Goal: Task Accomplishment & Management: Manage account settings

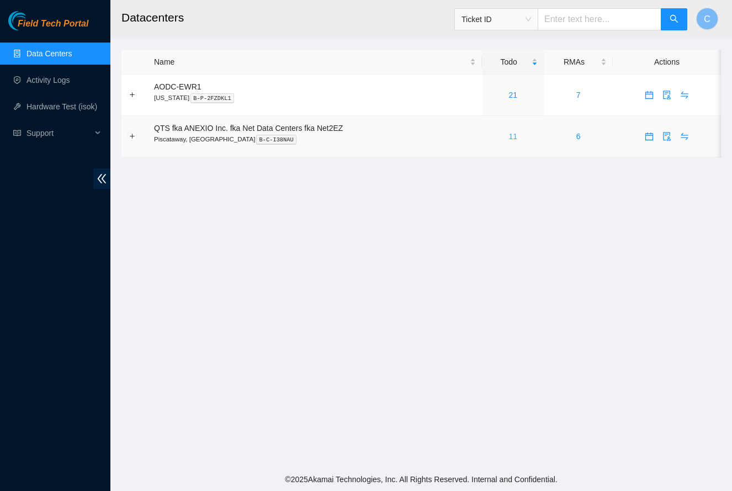
click at [513, 139] on link "11" at bounding box center [512, 136] width 9 height 9
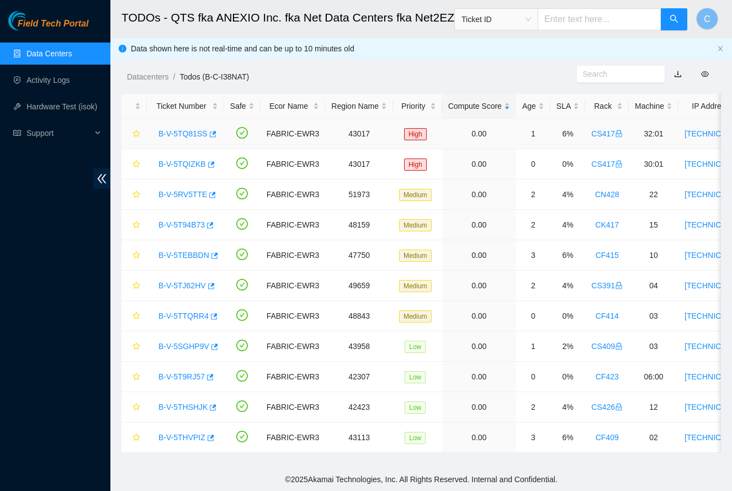
click at [192, 130] on link "B-V-5TQ81SS" at bounding box center [182, 133] width 49 height 9
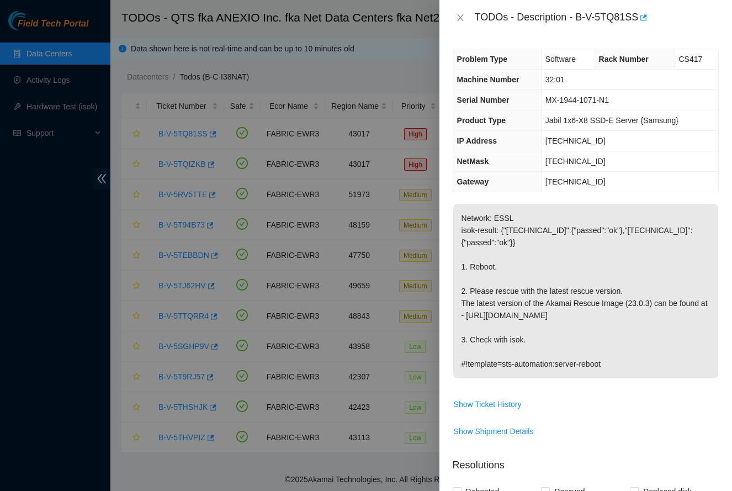
drag, startPoint x: 458, startPoint y: 19, endPoint x: 447, endPoint y: 22, distance: 11.9
click at [456, 19] on icon "close" at bounding box center [460, 17] width 9 height 9
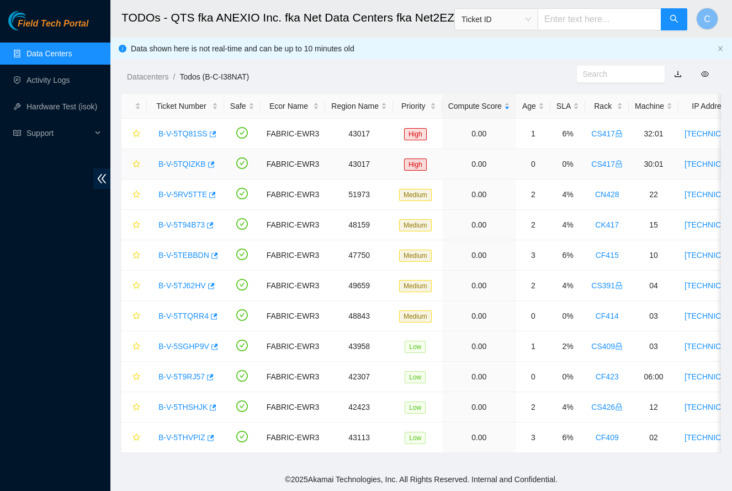
click at [184, 161] on link "B-V-5TQIZKB" at bounding box center [181, 164] width 47 height 9
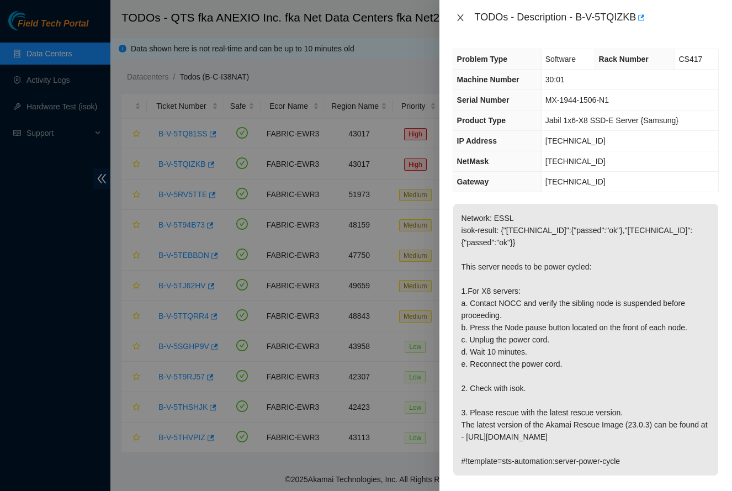
click at [460, 20] on icon "close" at bounding box center [460, 17] width 9 height 9
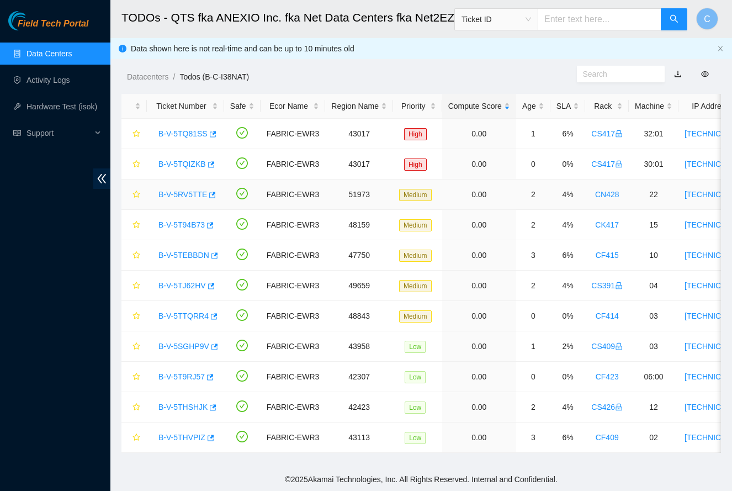
click at [179, 195] on link "B-V-5RV5TTE" at bounding box center [182, 194] width 49 height 9
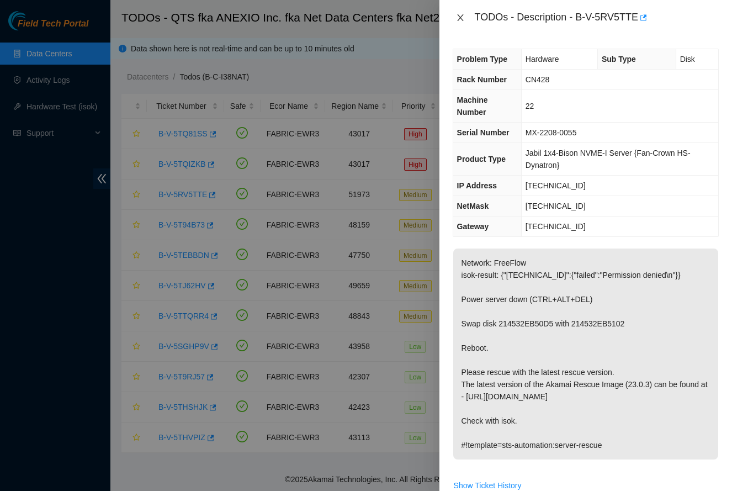
click at [459, 16] on icon "close" at bounding box center [460, 17] width 9 height 9
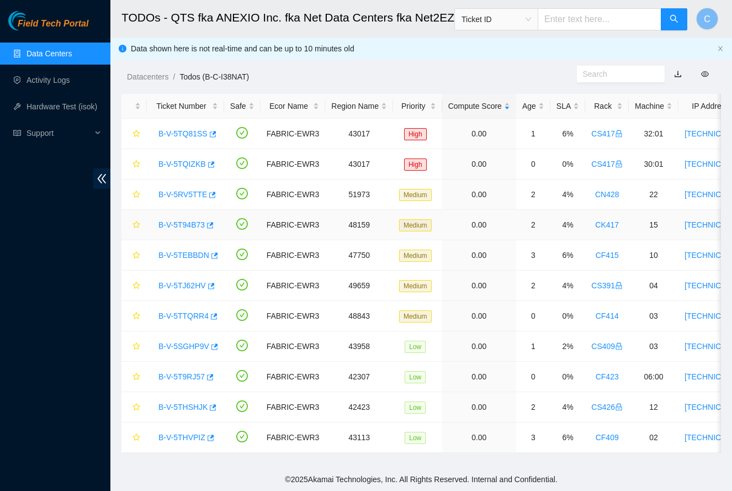
click at [178, 225] on link "B-V-5T94B73" at bounding box center [181, 224] width 46 height 9
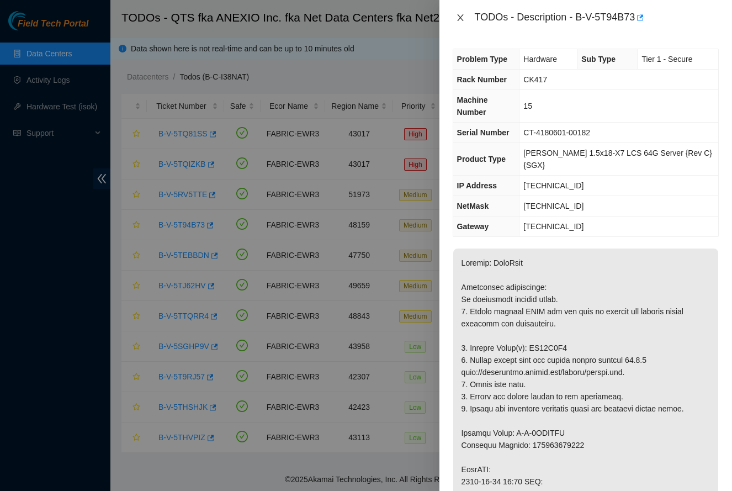
click at [460, 14] on icon "close" at bounding box center [460, 17] width 9 height 9
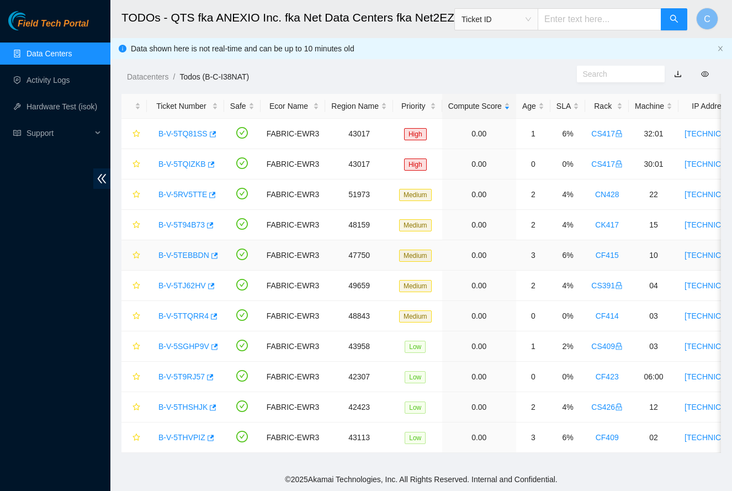
click at [184, 258] on link "B-V-5TEBBDN" at bounding box center [183, 255] width 51 height 9
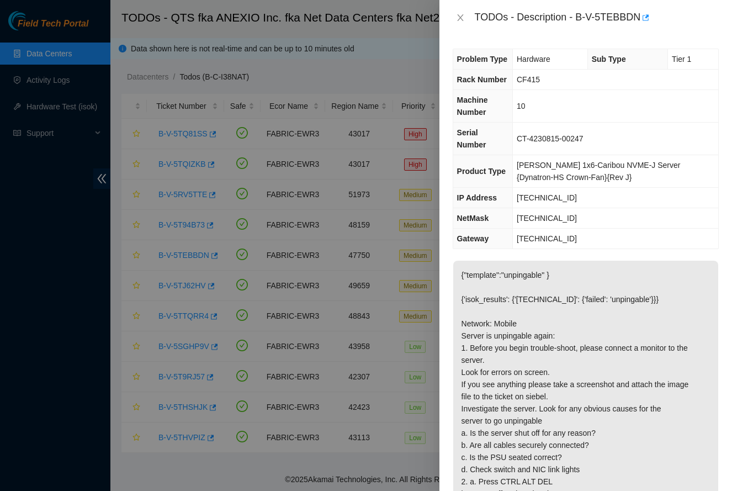
drag, startPoint x: 460, startPoint y: 18, endPoint x: 258, endPoint y: 12, distance: 202.1
click at [458, 18] on icon "close" at bounding box center [460, 17] width 9 height 9
